Goal: Find specific page/section: Find specific page/section

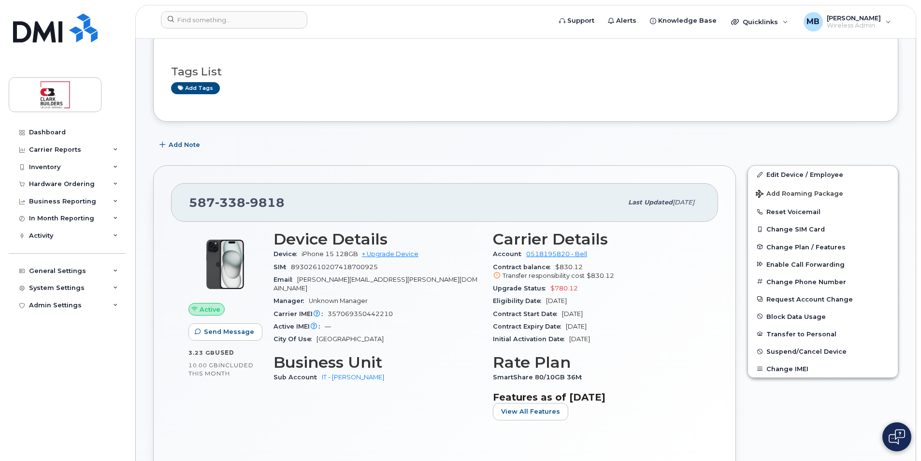
scroll to position [193, 0]
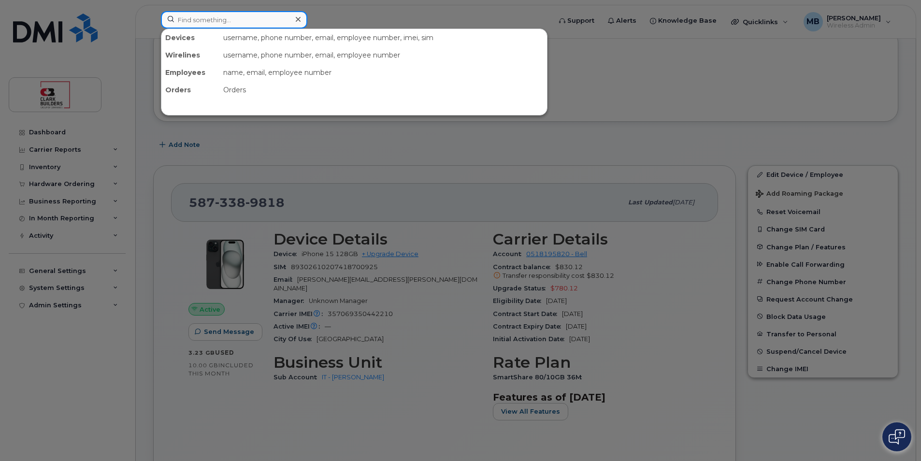
click at [240, 14] on input at bounding box center [234, 19] width 146 height 17
click at [466, 8] on div at bounding box center [460, 230] width 921 height 461
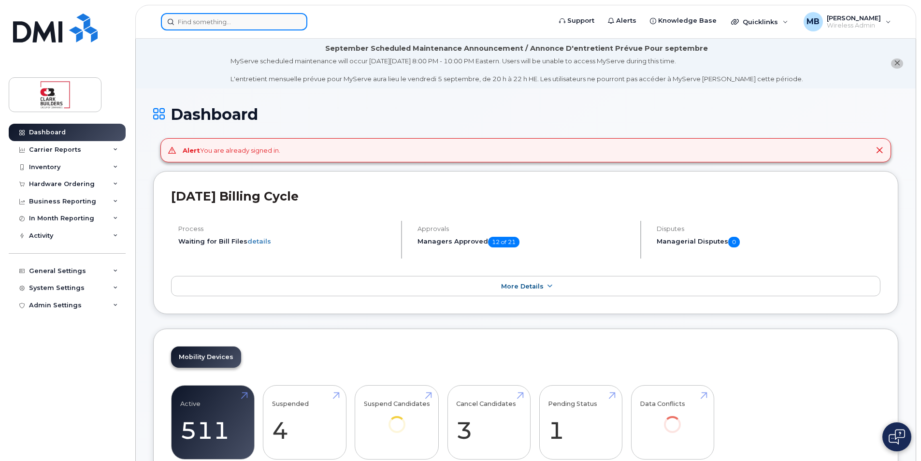
click at [217, 27] on input at bounding box center [234, 21] width 146 height 17
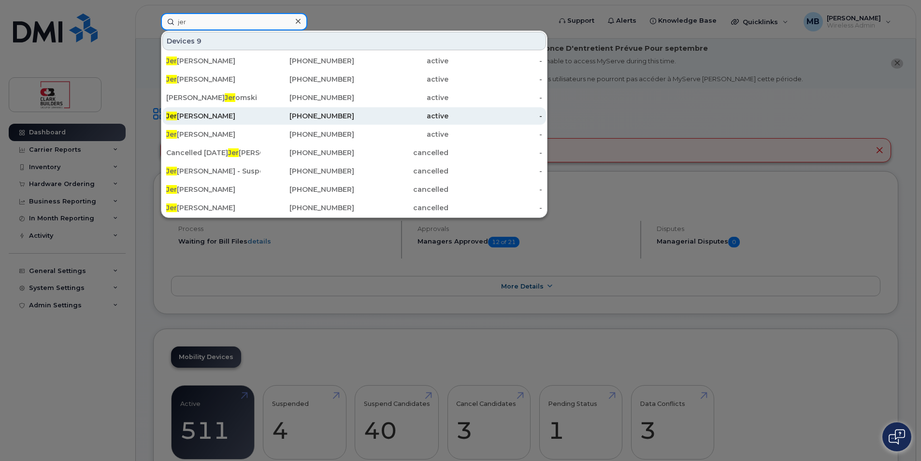
type input "jer"
click at [191, 112] on div "Jer emy Liu" at bounding box center [213, 116] width 94 height 10
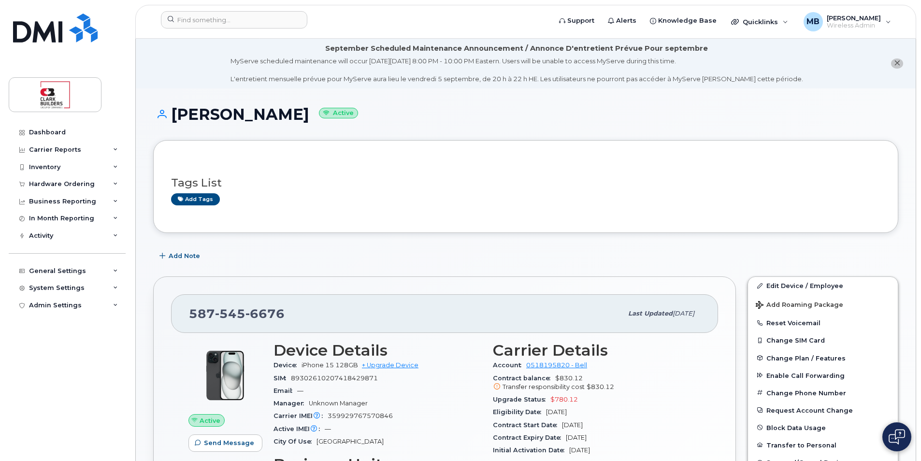
click at [528, 219] on div "Tags List Add tags" at bounding box center [525, 186] width 745 height 93
drag, startPoint x: 471, startPoint y: 234, endPoint x: 527, endPoint y: 151, distance: 100.5
